Goal: Use online tool/utility: Utilize a website feature to perform a specific function

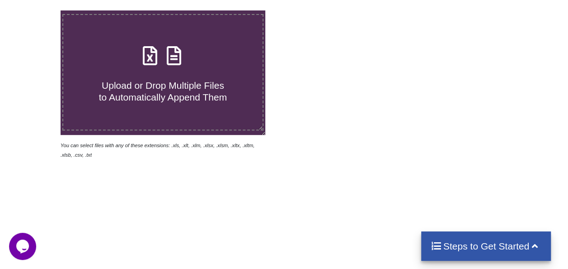
scroll to position [181, 0]
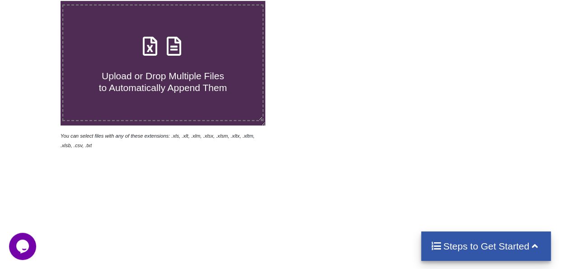
click at [147, 40] on icon at bounding box center [150, 41] width 23 height 19
click at [37, 1] on input "Upload or Drop Multiple Files to Automatically Append Them" at bounding box center [37, 1] width 0 height 0
type input "C:\fakepath\Food_Storage_Containers_2025-10-14T06_42.xlsm"
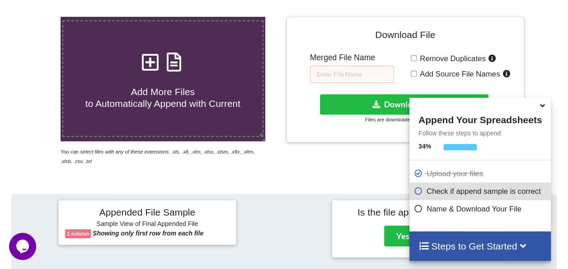
scroll to position [177, 0]
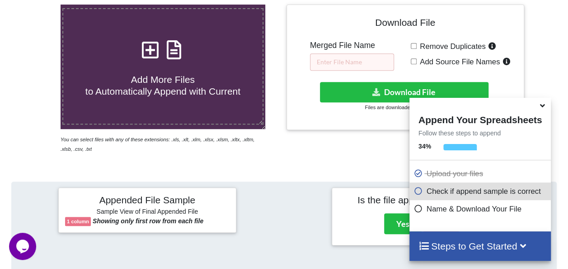
click at [415, 61] on input "Add Source File Names" at bounding box center [414, 61] width 6 height 6
checkbox input "true"
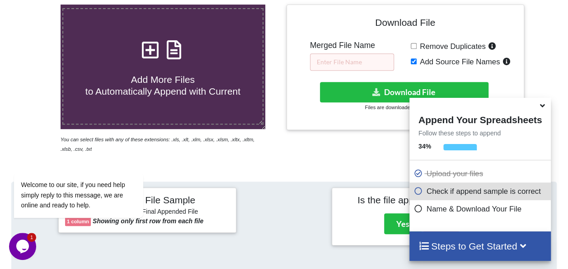
click at [541, 105] on icon at bounding box center [542, 104] width 9 height 8
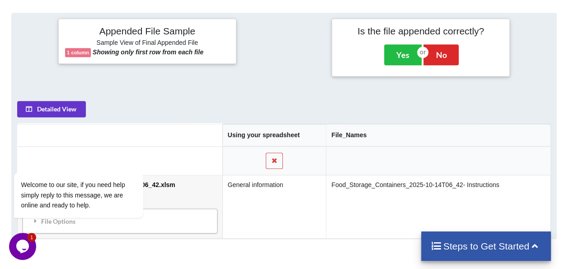
scroll to position [313, 0]
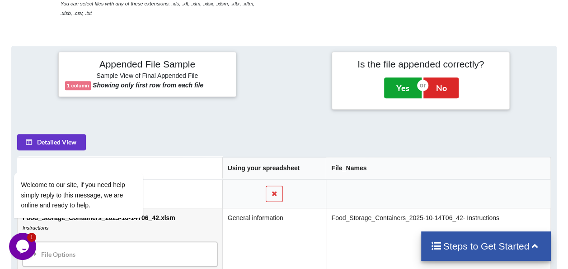
click at [411, 81] on button "Yes" at bounding box center [403, 87] width 38 height 21
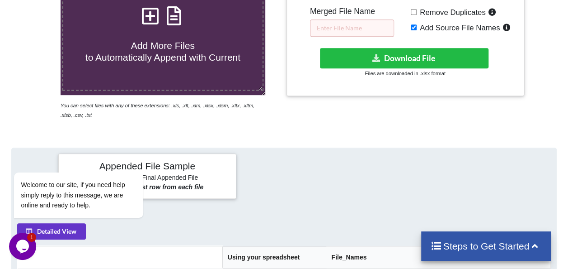
scroll to position [181, 0]
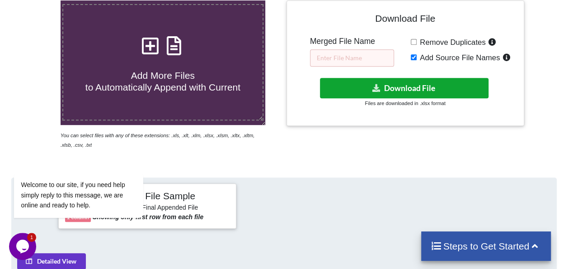
click at [408, 85] on button "Download File" at bounding box center [404, 88] width 168 height 20
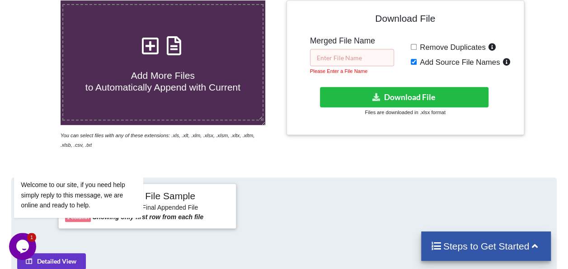
click at [356, 56] on input "text" at bounding box center [352, 57] width 84 height 17
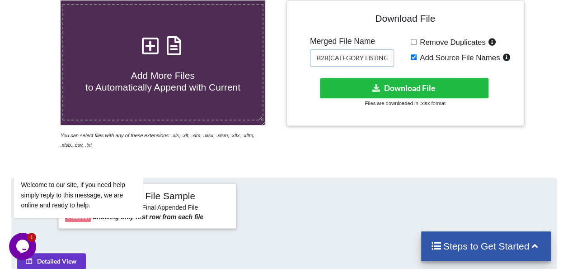
scroll to position [0, 29]
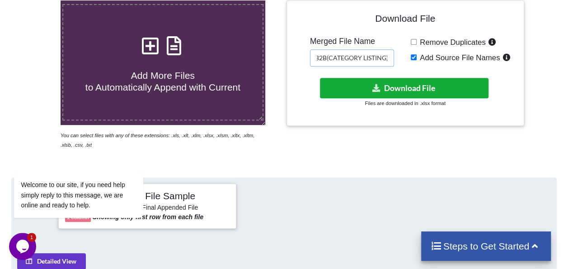
type input "AE-AMZ-B2B(CATEGORY LISTING)"
click at [383, 84] on button "Download File" at bounding box center [404, 88] width 168 height 20
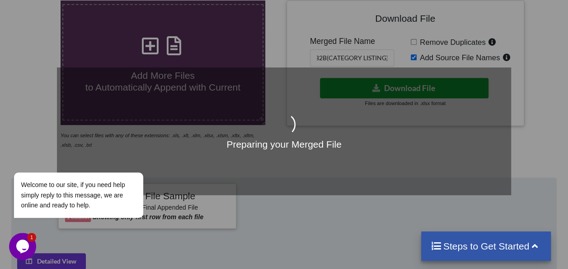
scroll to position [0, 0]
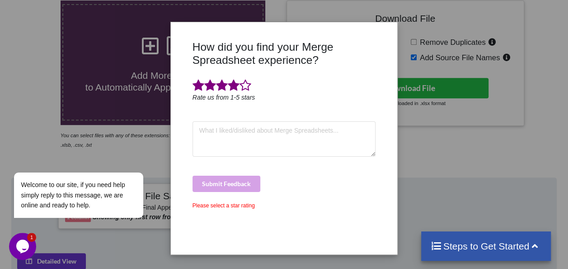
click at [235, 87] on span at bounding box center [234, 85] width 12 height 13
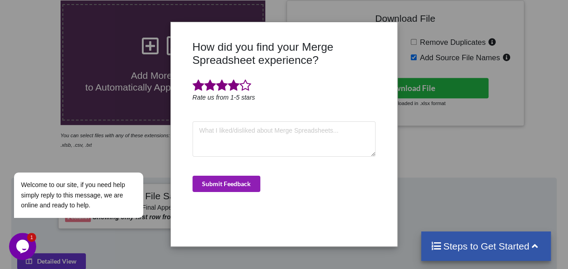
click at [229, 188] on button "Submit Feedback" at bounding box center [227, 183] width 68 height 16
